Goal: Information Seeking & Learning: Find specific fact

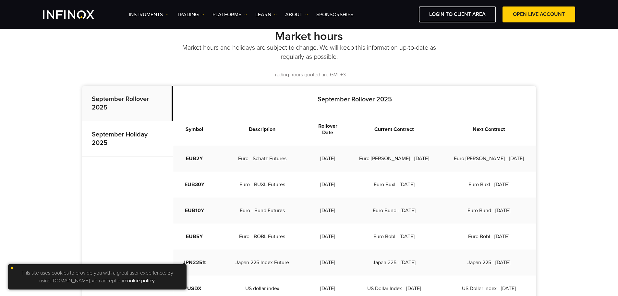
click at [121, 132] on strong "September Holiday 2025" at bounding box center [120, 138] width 56 height 16
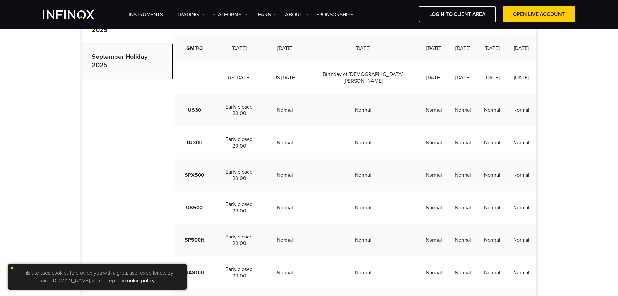
scroll to position [162, 0]
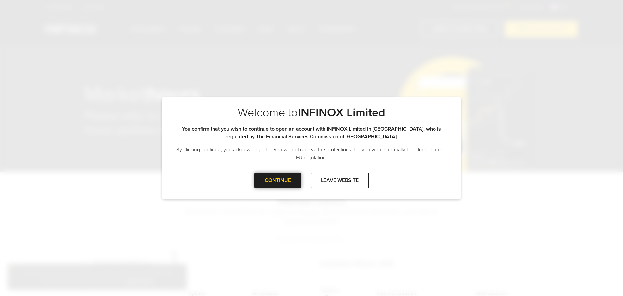
click at [278, 180] on div at bounding box center [278, 180] width 0 height 0
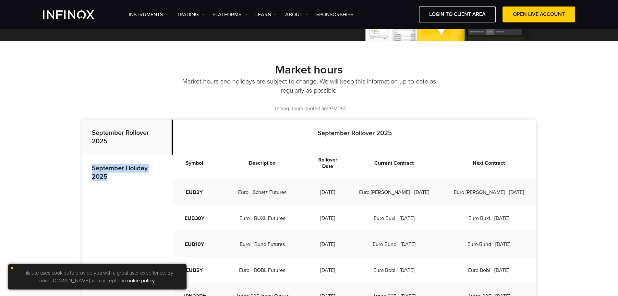
drag, startPoint x: 116, startPoint y: 180, endPoint x: 89, endPoint y: 166, distance: 29.9
click at [89, 166] on p "September Holiday 2025" at bounding box center [127, 172] width 91 height 35
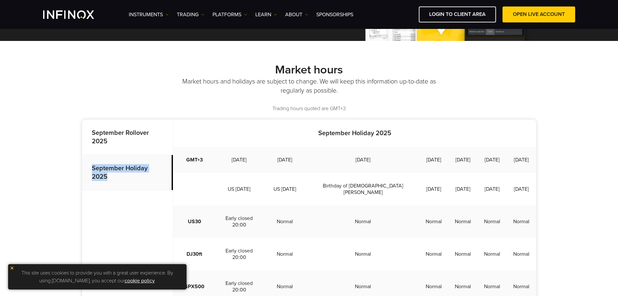
copy strong "September Holiday 2025"
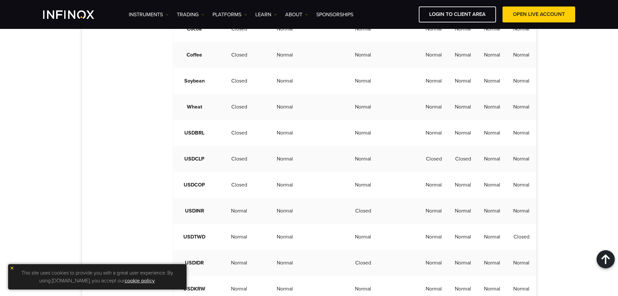
scroll to position [1655, 0]
